Goal: Find specific page/section: Find specific page/section

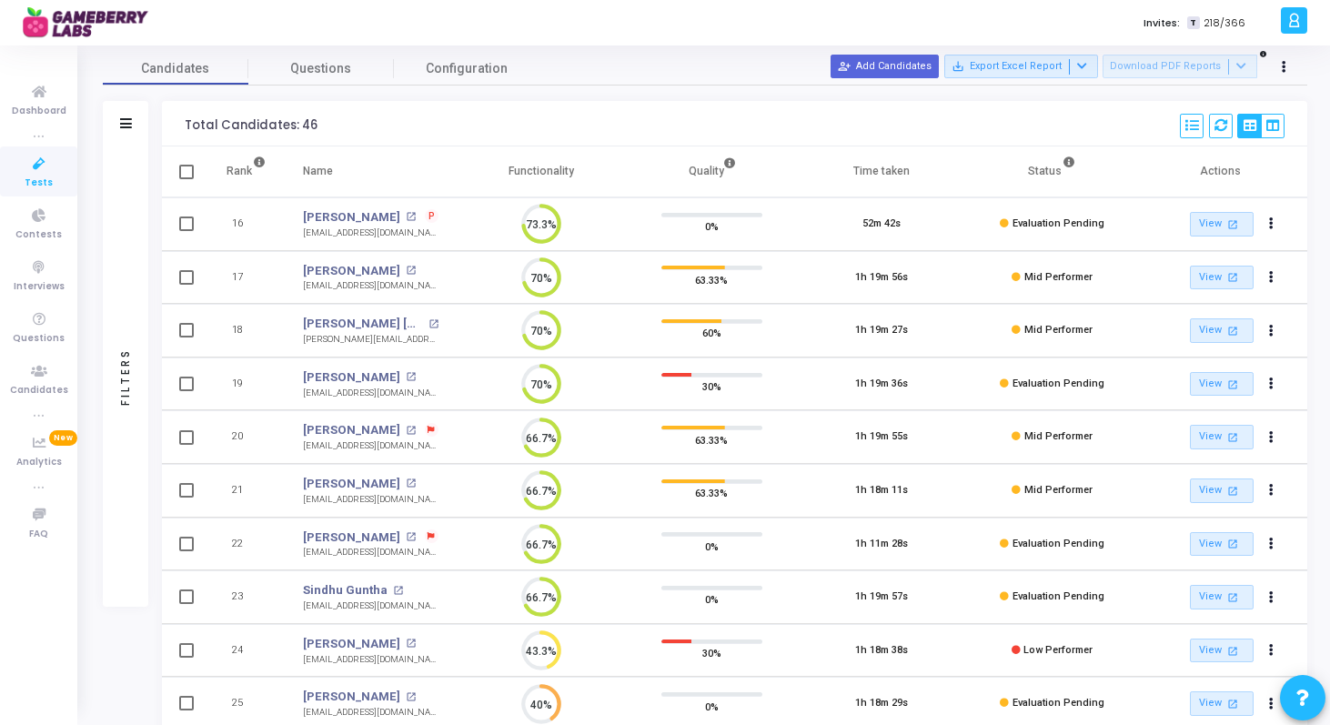
click at [21, 180] on link "Tests" at bounding box center [38, 172] width 77 height 50
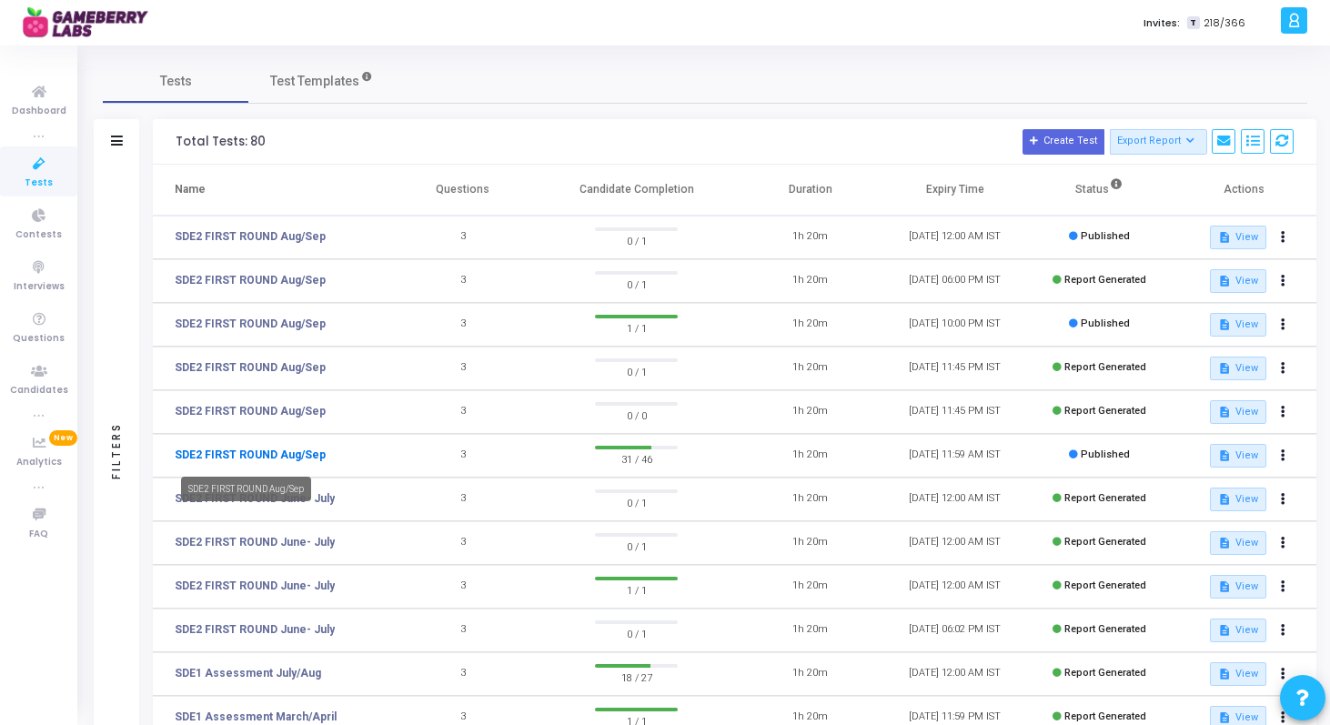
click at [199, 461] on link "SDE2 FIRST ROUND Aug/Sep" at bounding box center [250, 455] width 151 height 16
